Goal: Information Seeking & Learning: Learn about a topic

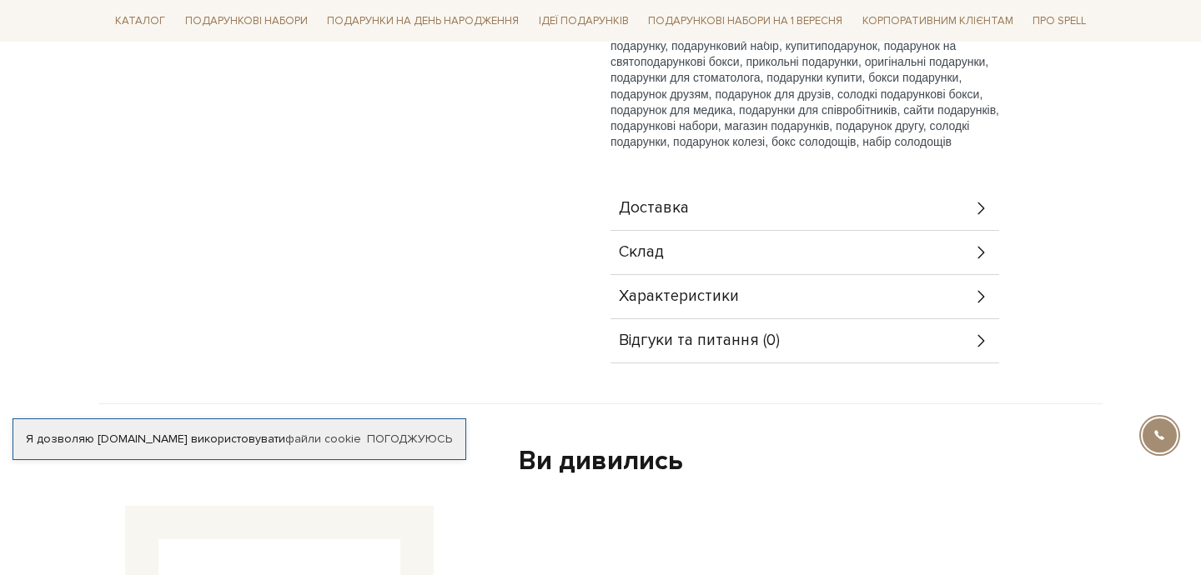
scroll to position [309, 0]
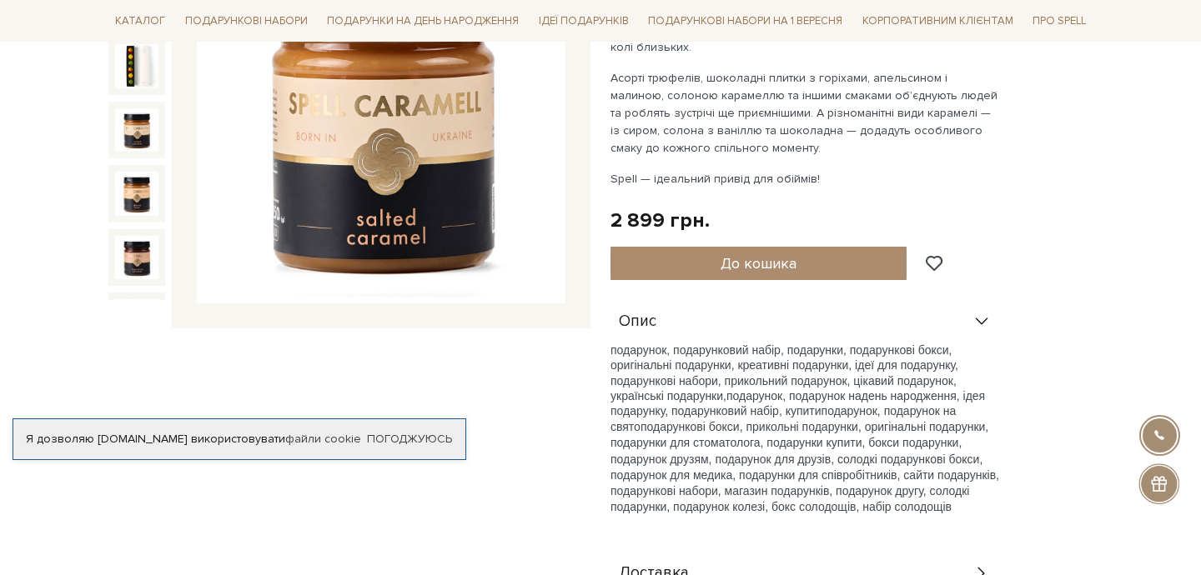
click at [136, 143] on img at bounding box center [136, 129] width 43 height 43
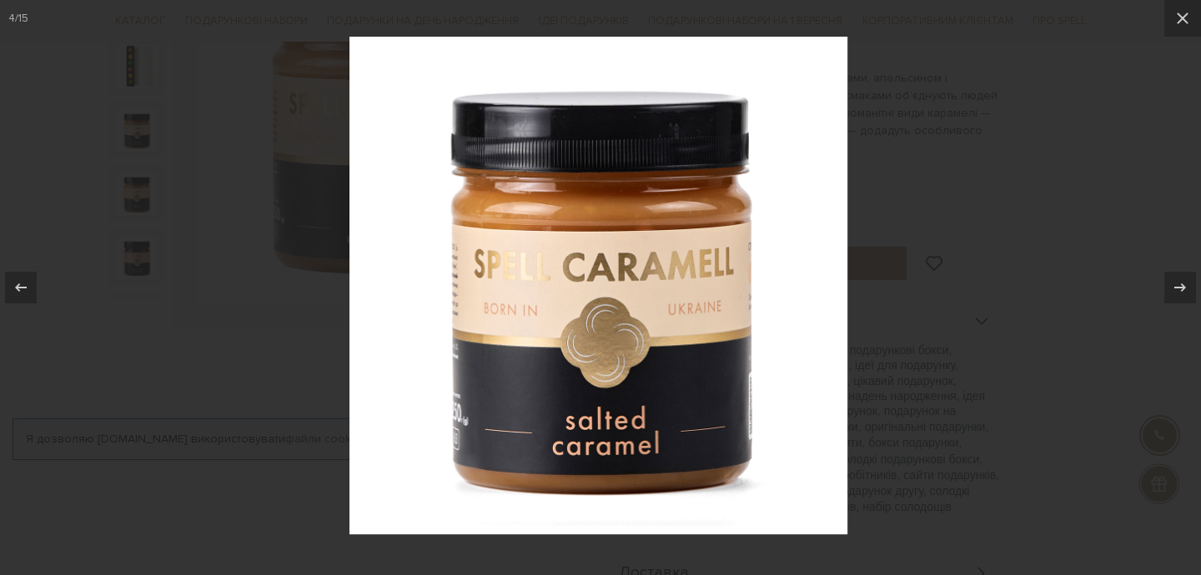
click at [138, 175] on div at bounding box center [600, 287] width 1201 height 575
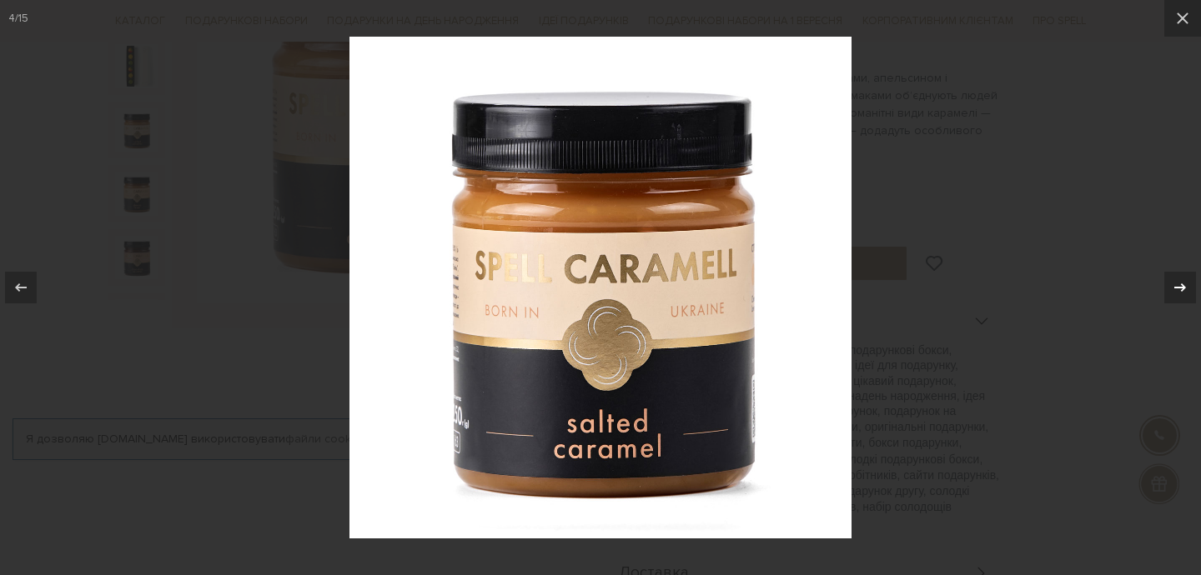
click at [1180, 290] on icon at bounding box center [1180, 288] width 20 height 20
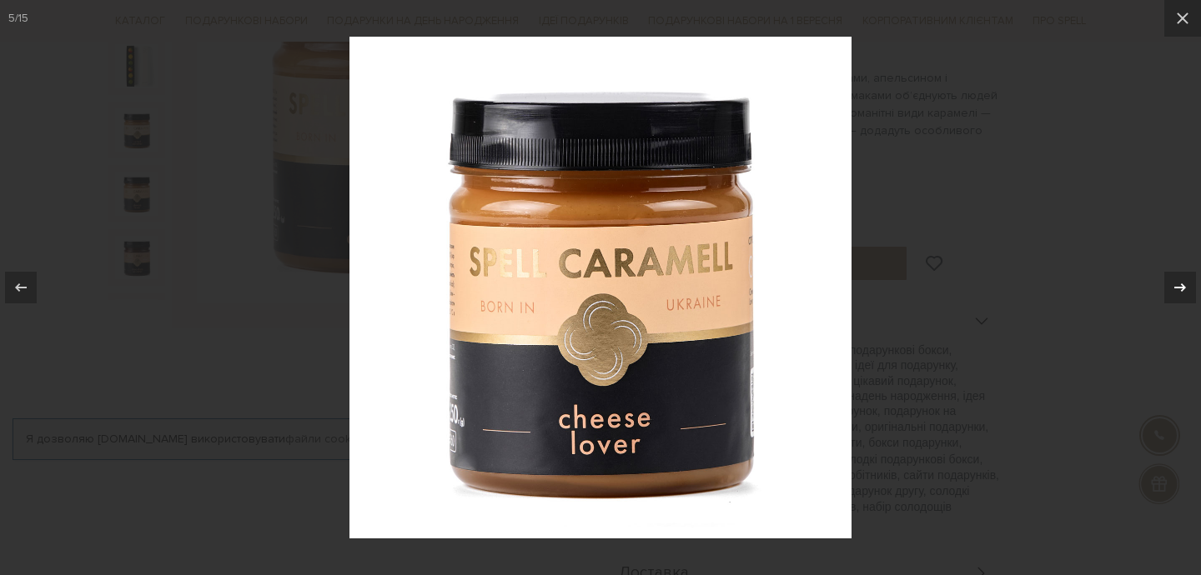
click at [1180, 290] on icon at bounding box center [1180, 288] width 20 height 20
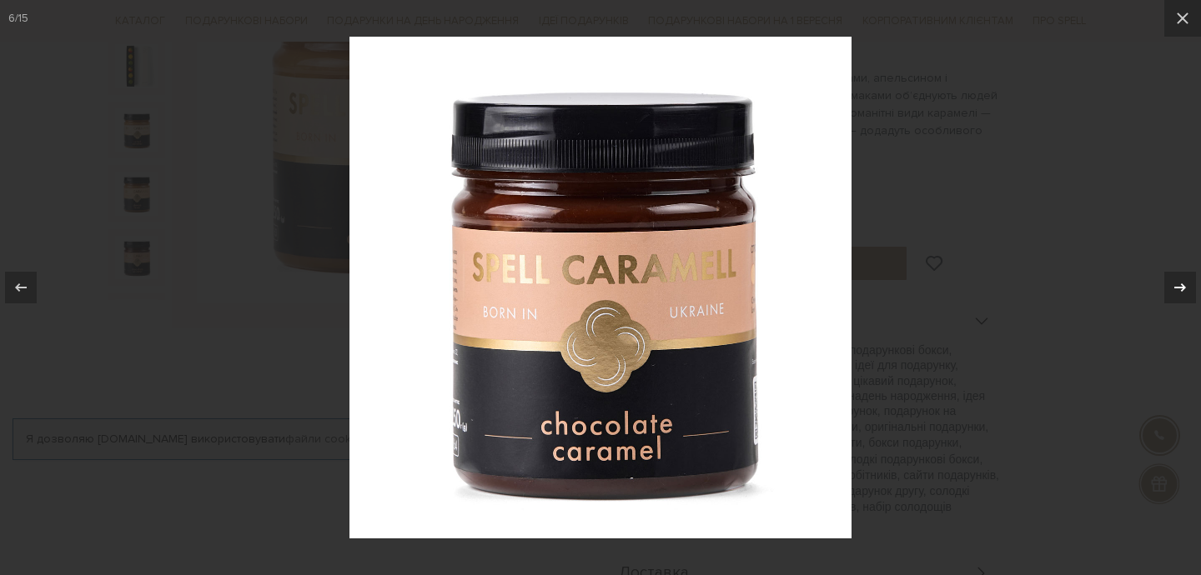
click at [1180, 290] on icon at bounding box center [1180, 288] width 20 height 20
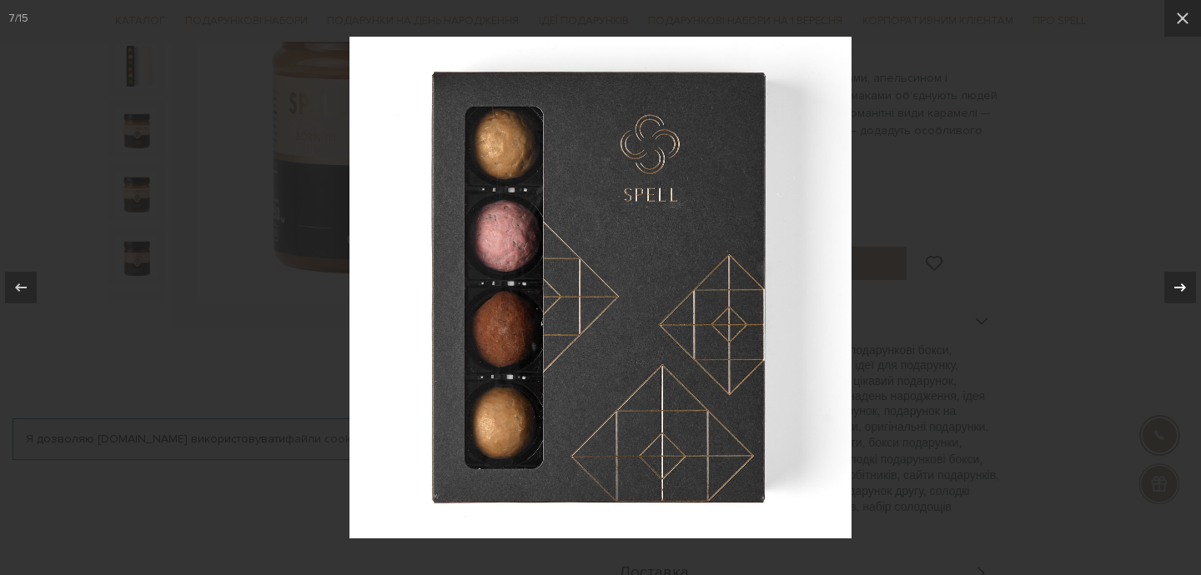
click at [1180, 290] on icon at bounding box center [1180, 288] width 20 height 20
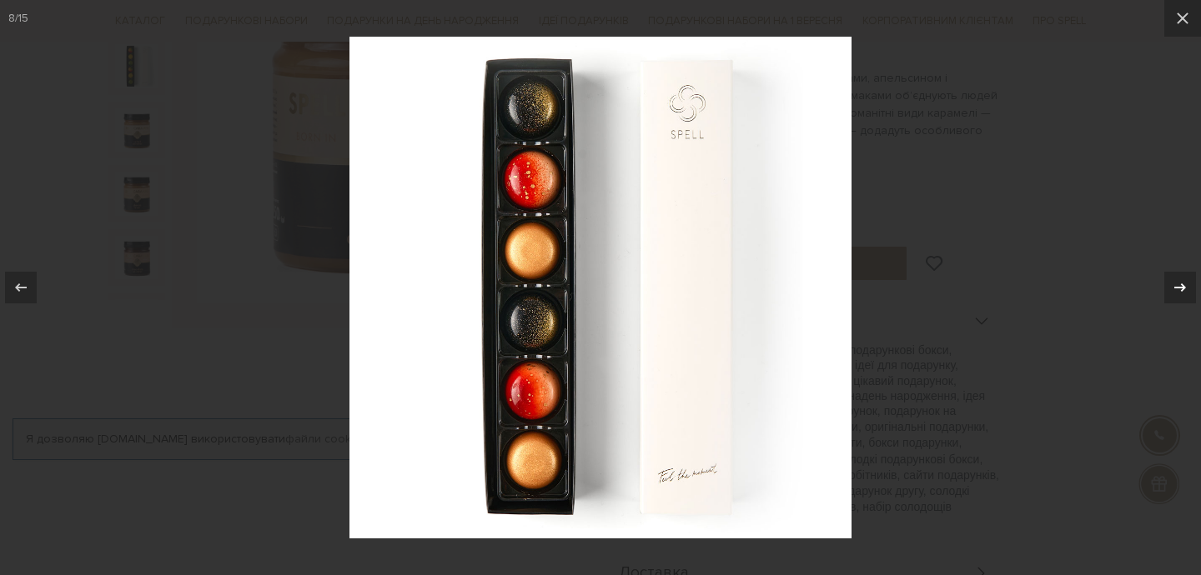
click at [1180, 290] on icon at bounding box center [1180, 288] width 20 height 20
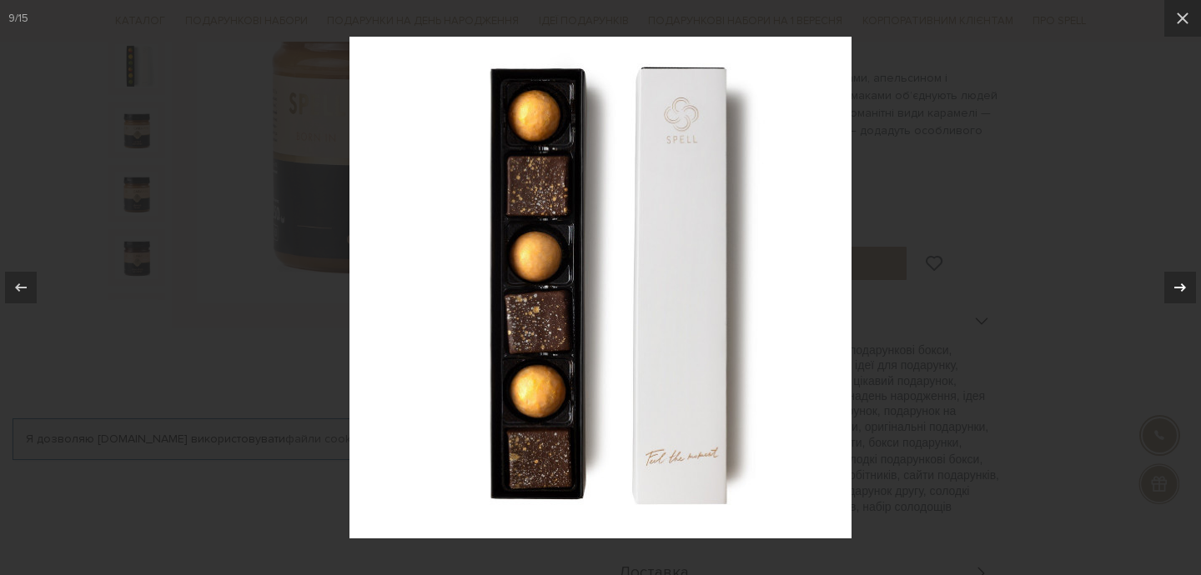
click at [1180, 290] on icon at bounding box center [1180, 288] width 20 height 20
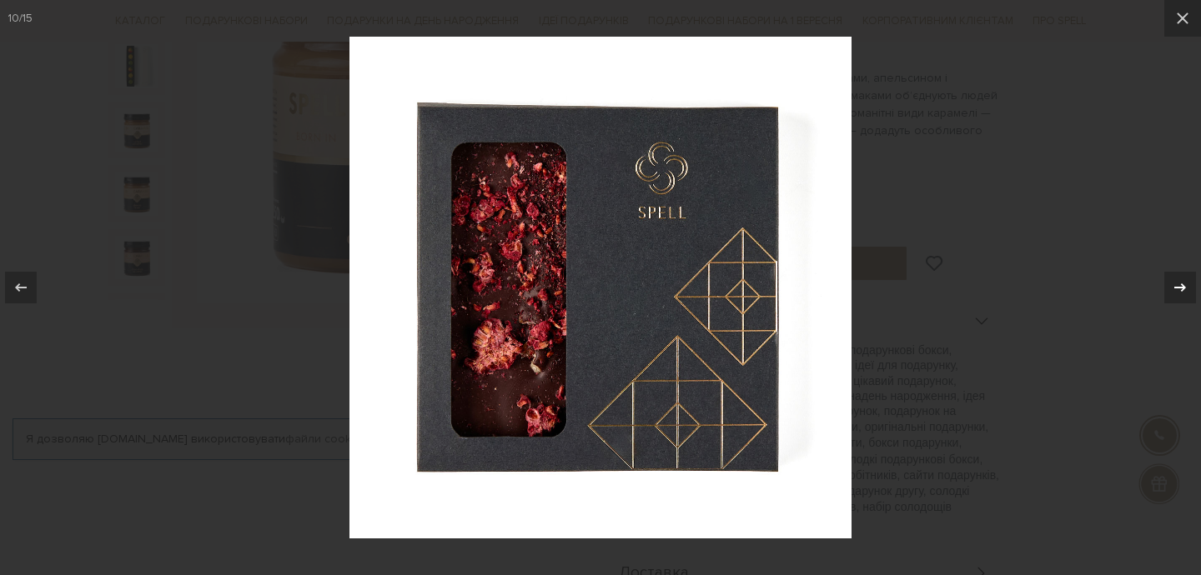
click at [1180, 290] on icon at bounding box center [1180, 288] width 20 height 20
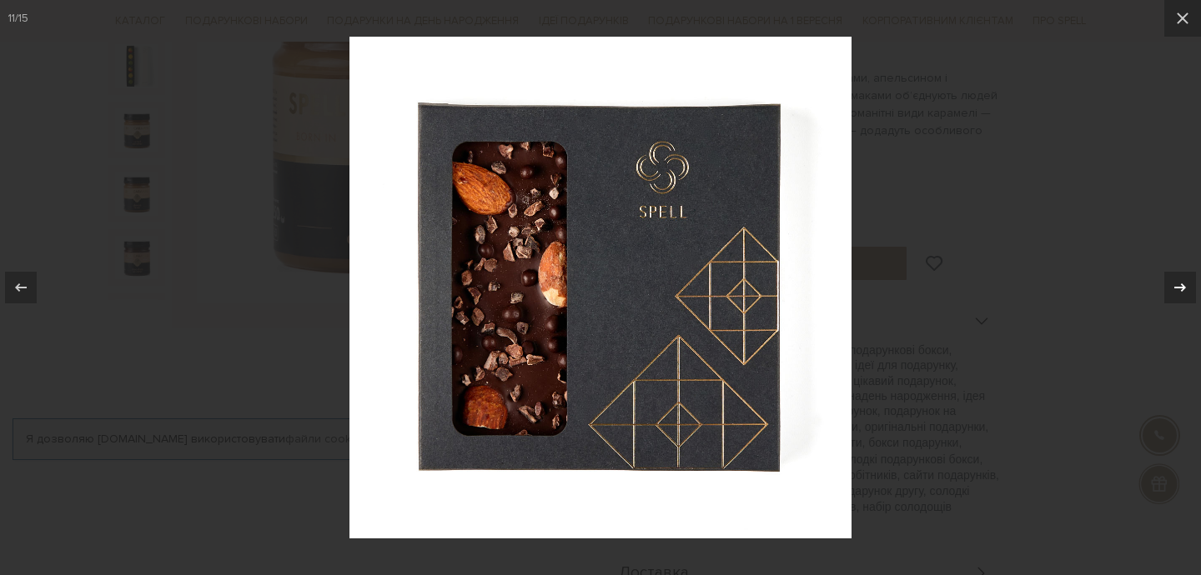
click at [1180, 290] on icon at bounding box center [1180, 288] width 20 height 20
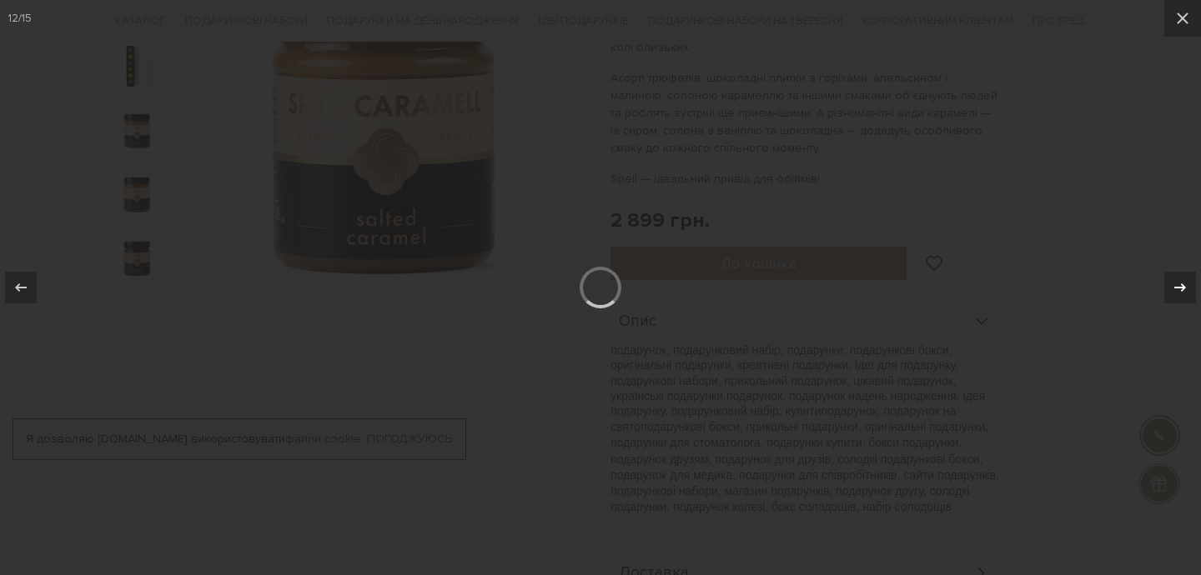
click at [1180, 290] on icon at bounding box center [1180, 288] width 20 height 20
click at [978, 164] on div at bounding box center [600, 287] width 1201 height 575
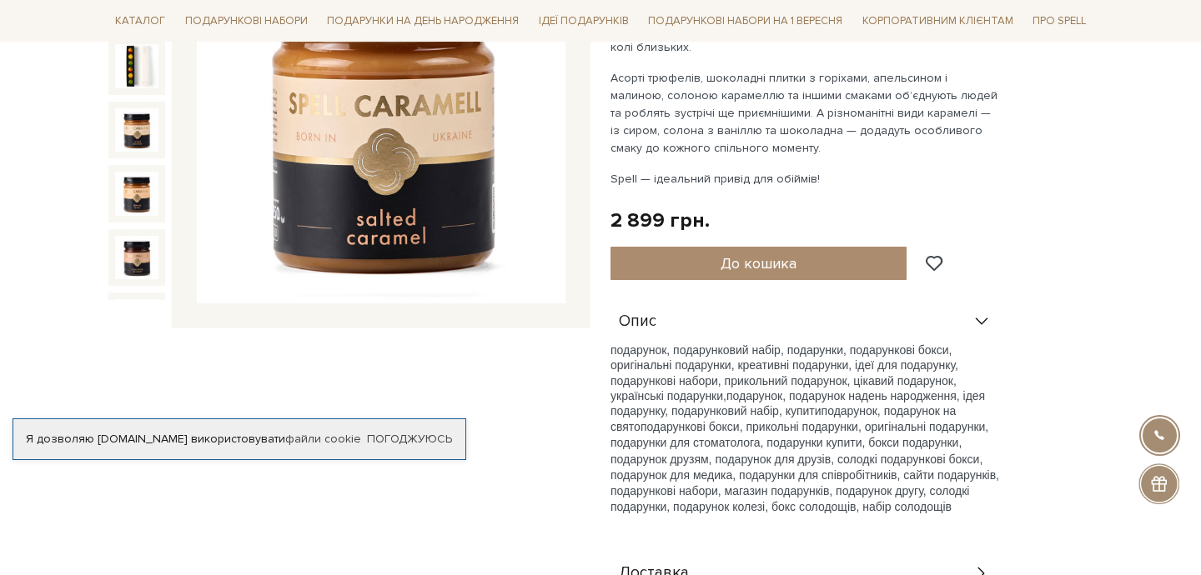
scroll to position [566, 0]
